Goal: Task Accomplishment & Management: Use online tool/utility

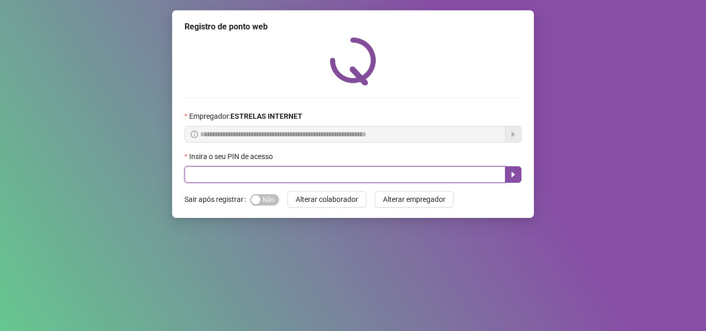
click at [255, 175] on input "text" at bounding box center [345, 174] width 321 height 17
type input "*****"
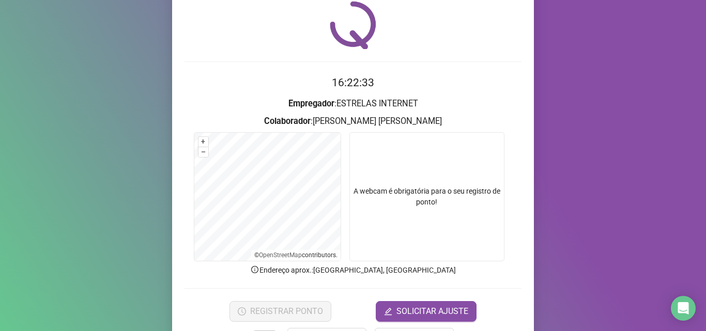
scroll to position [52, 0]
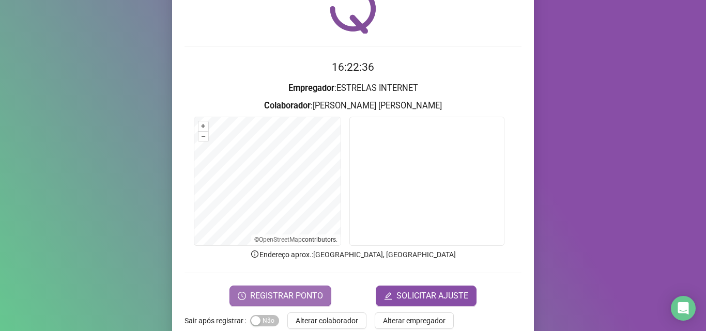
click at [307, 294] on span "REGISTRAR PONTO" at bounding box center [286, 296] width 73 height 12
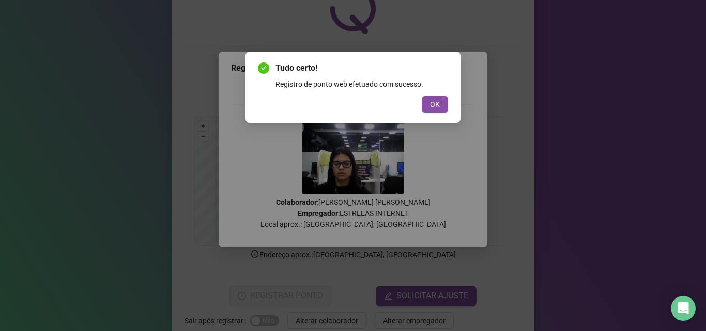
click at [435, 108] on span "OK" at bounding box center [435, 104] width 10 height 11
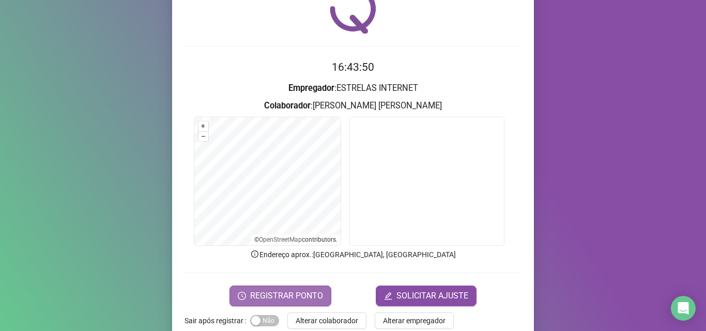
click at [276, 295] on span "REGISTRAR PONTO" at bounding box center [286, 296] width 73 height 12
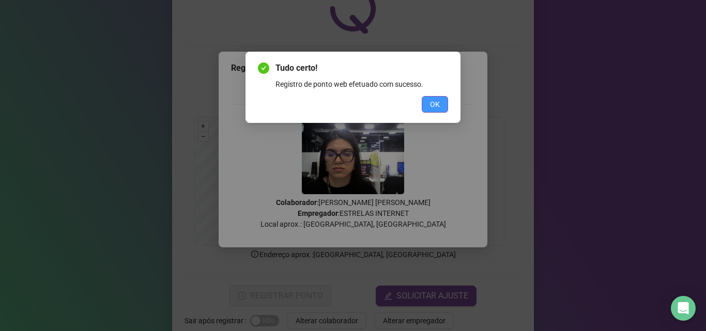
click at [441, 103] on button "OK" at bounding box center [435, 104] width 26 height 17
